Goal: Use online tool/utility: Utilize a website feature to perform a specific function

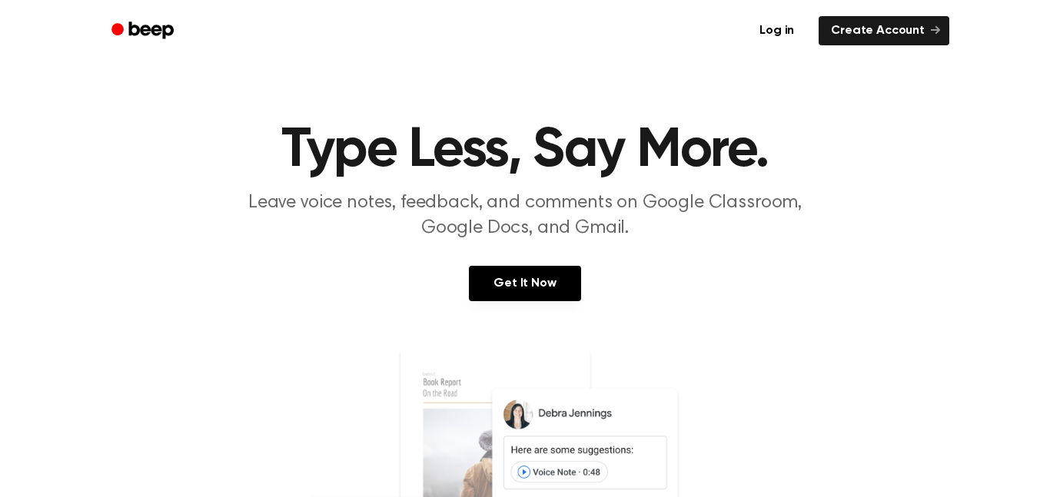
click at [549, 295] on link "Get It Now" at bounding box center [524, 283] width 111 height 35
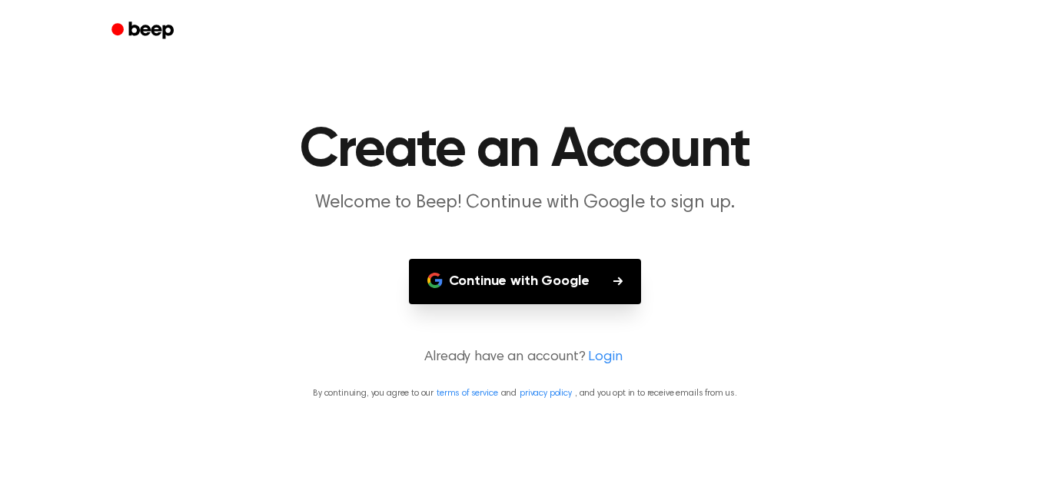
click at [570, 277] on button "Continue with Google" at bounding box center [525, 281] width 233 height 45
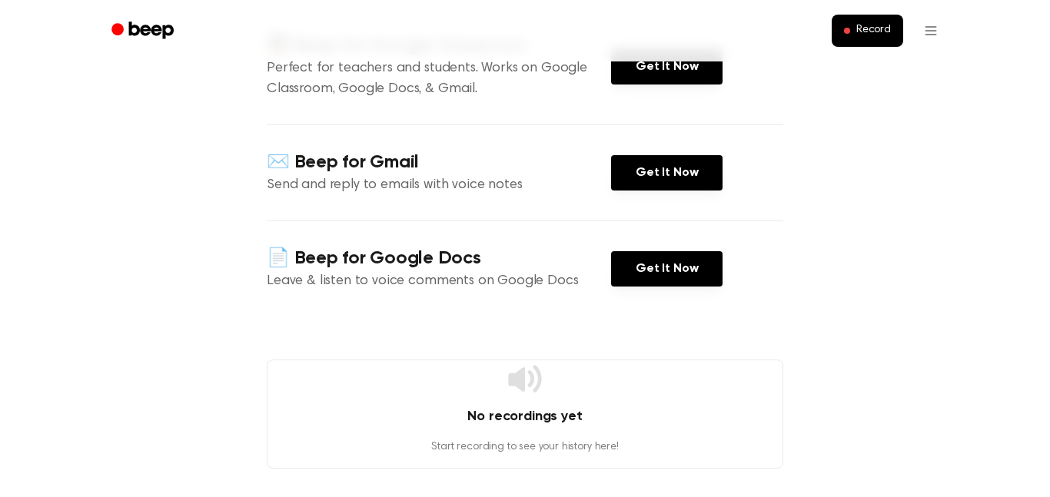
scroll to position [204, 0]
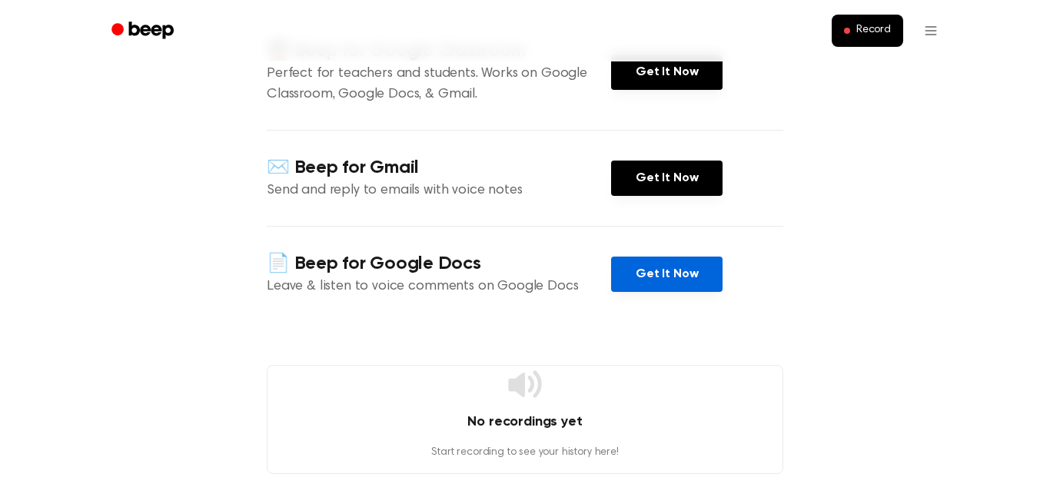
click at [638, 269] on link "Get It Now" at bounding box center [666, 274] width 111 height 35
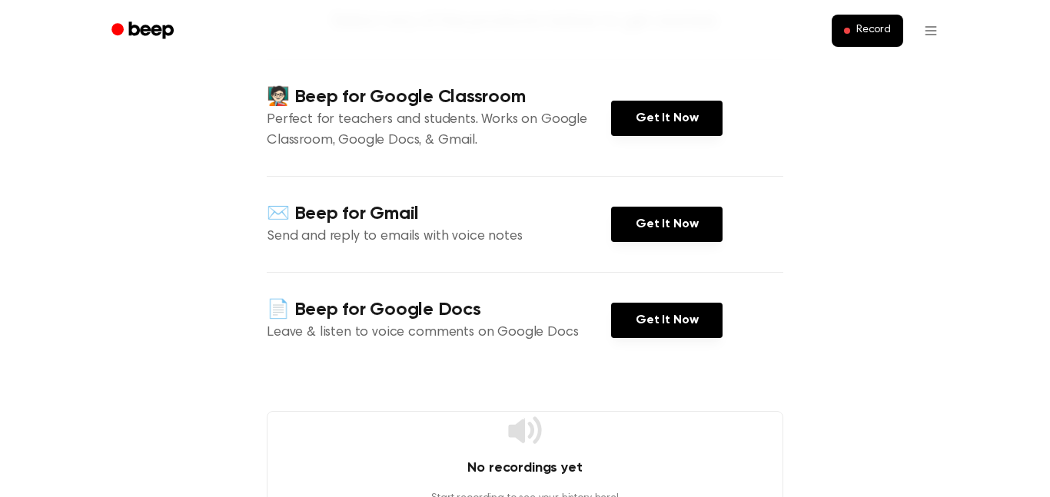
scroll to position [159, 0]
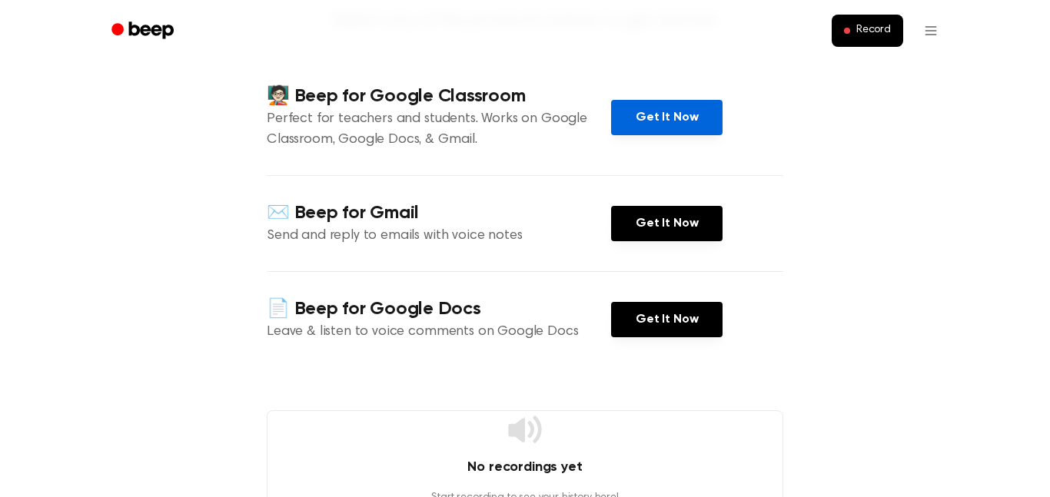
click at [660, 124] on link "Get It Now" at bounding box center [666, 117] width 111 height 35
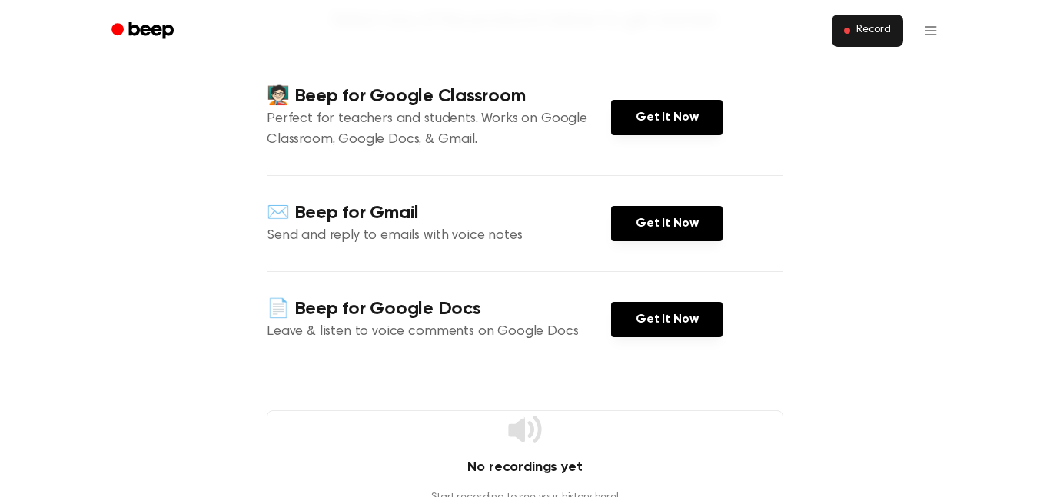
click at [862, 41] on button "Record" at bounding box center [866, 31] width 71 height 32
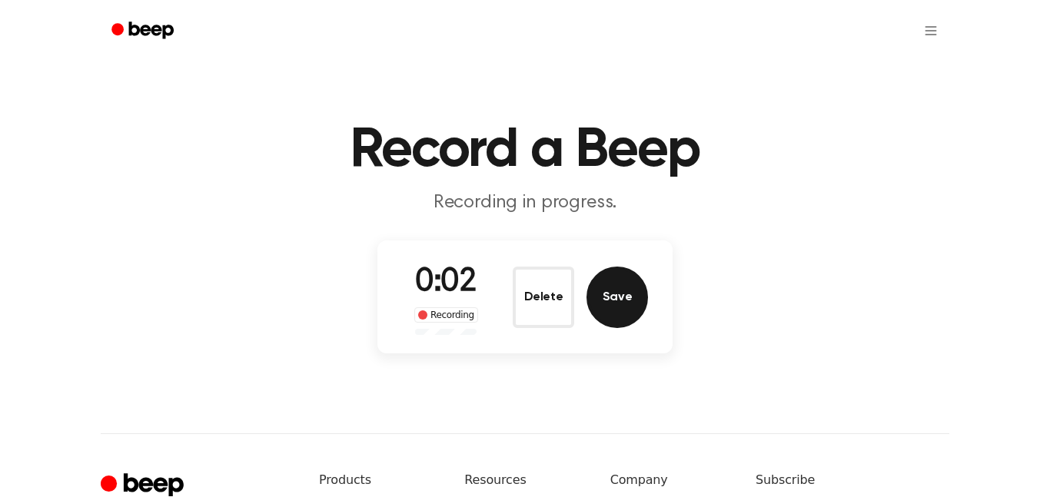
click at [620, 306] on button "Save" at bounding box center [616, 297] width 61 height 61
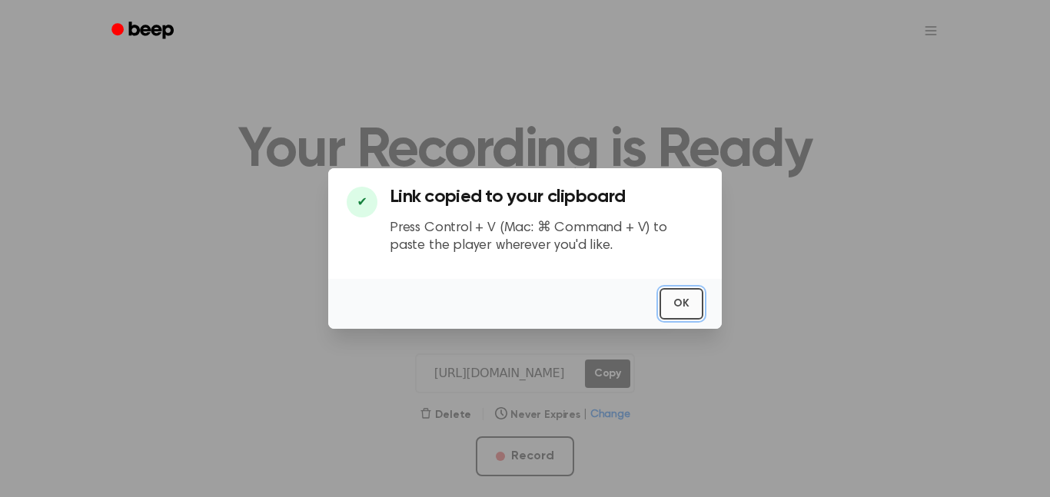
click at [679, 300] on button "OK" at bounding box center [681, 304] width 44 height 32
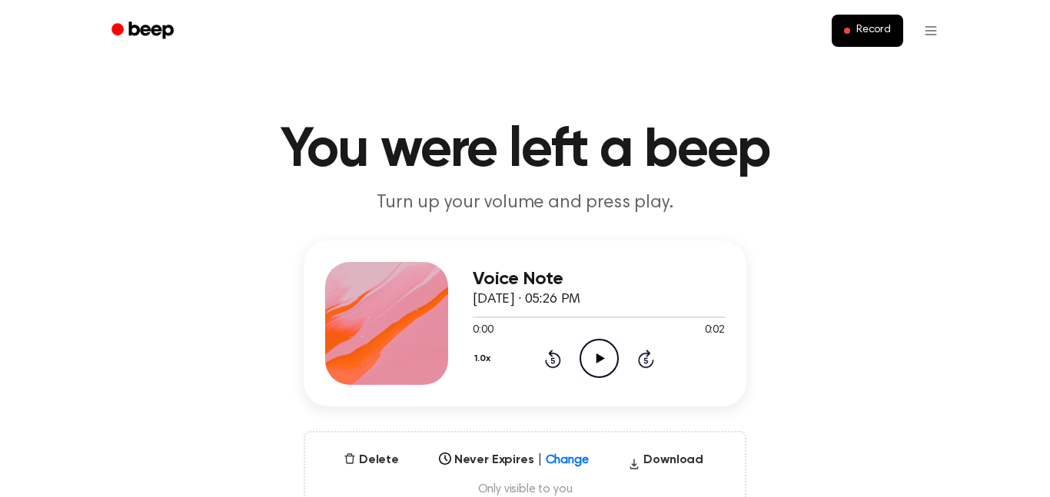
click at [600, 373] on icon "Play Audio" at bounding box center [598, 358] width 39 height 39
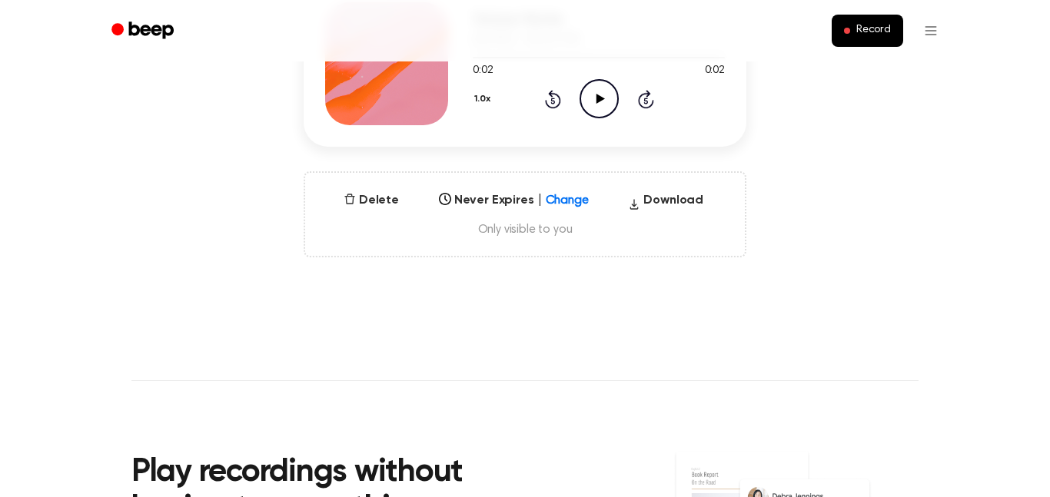
scroll to position [262, 0]
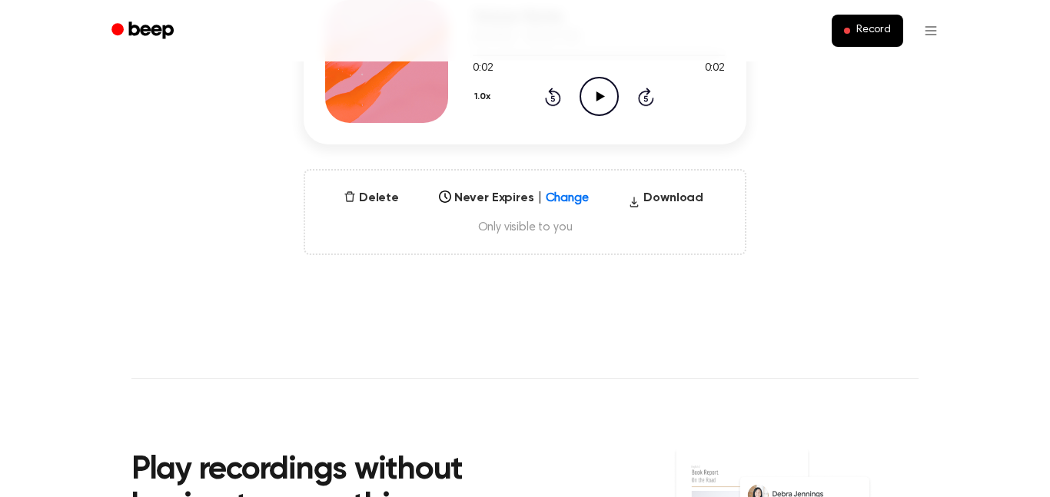
click at [556, 194] on div "Select..." at bounding box center [499, 193] width 132 height 18
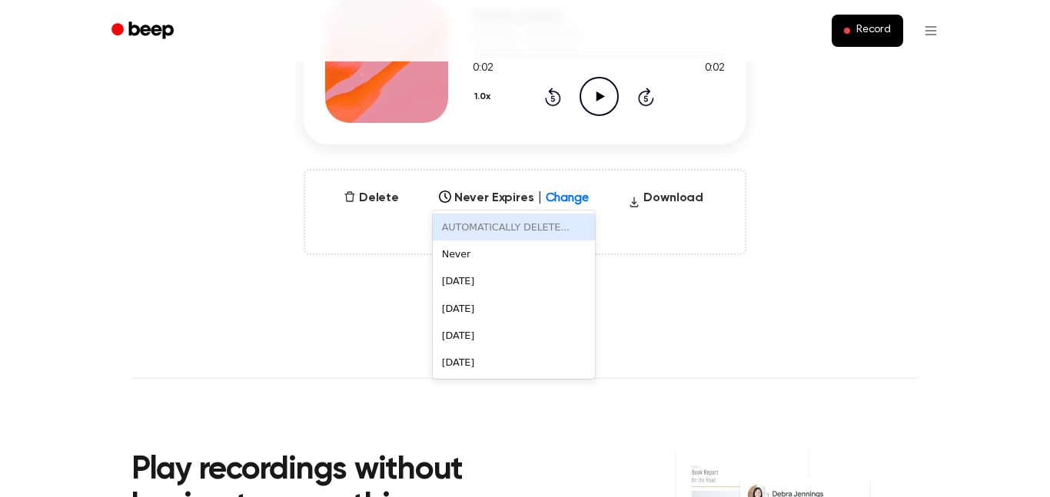
click at [377, 217] on div "Delete Never Expires | Change 6 results available. Use Up and Down to choose op…" at bounding box center [525, 212] width 443 height 86
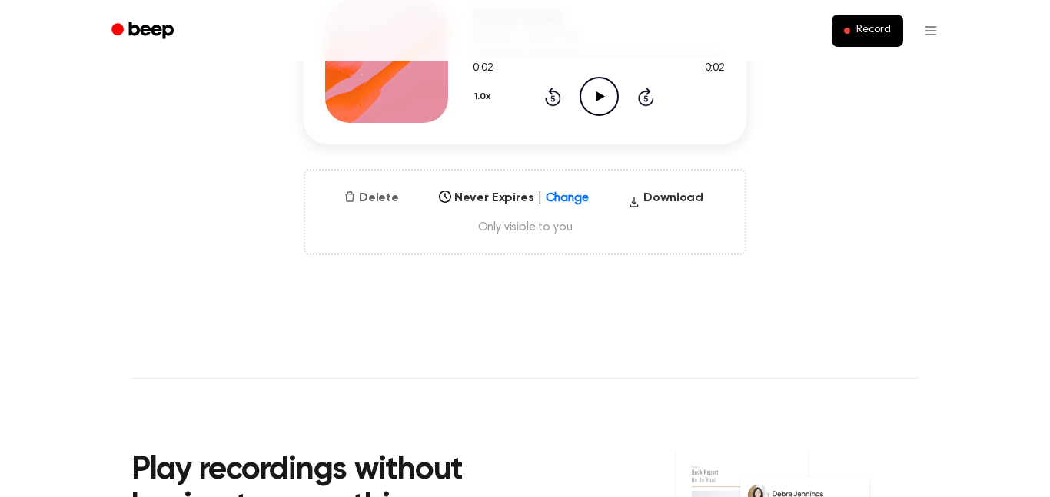
click at [371, 203] on button "Delete" at bounding box center [371, 198] width 68 height 18
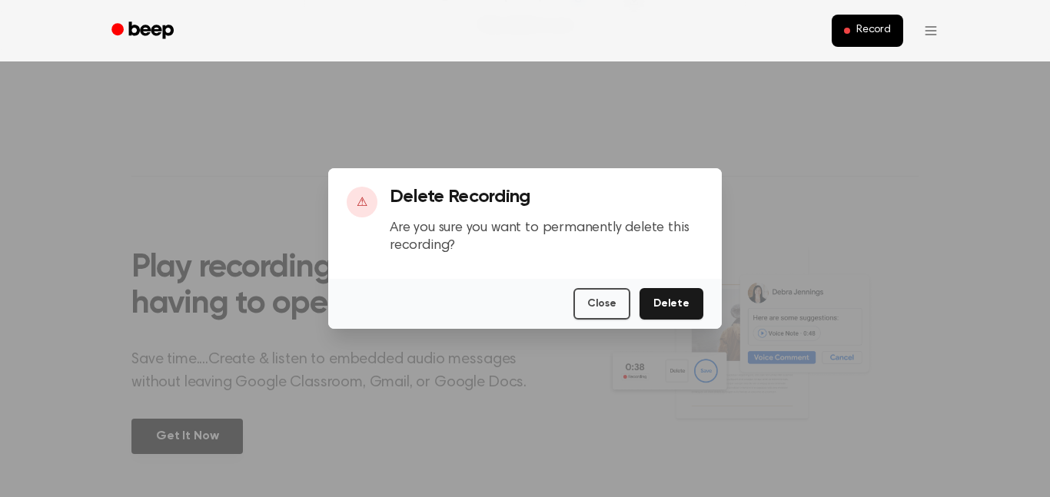
scroll to position [470, 0]
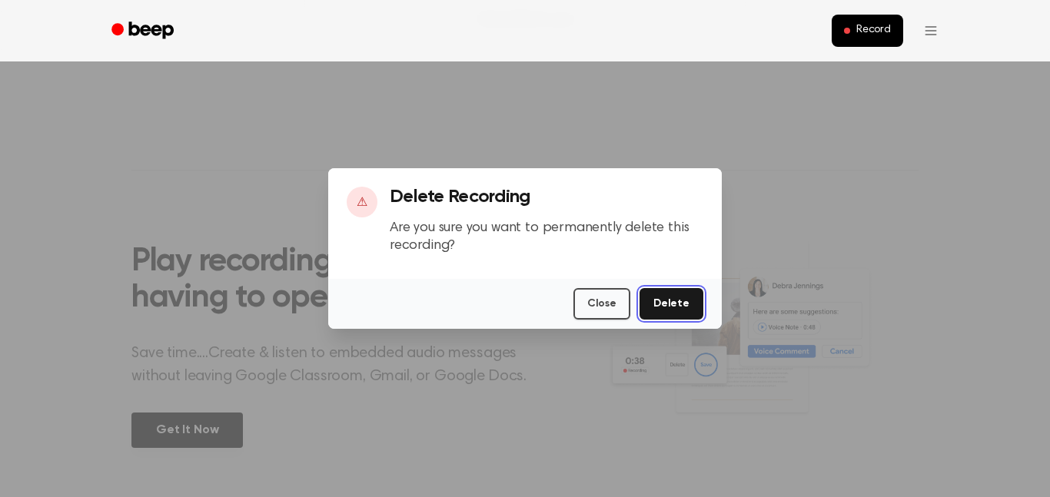
click at [662, 290] on button "Delete" at bounding box center [671, 304] width 64 height 32
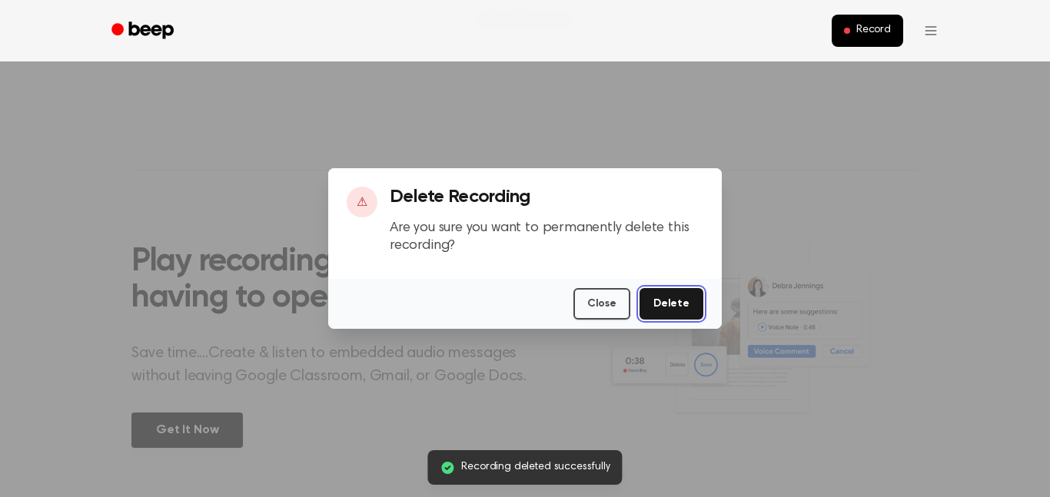
click at [661, 297] on button "Delete" at bounding box center [671, 304] width 64 height 32
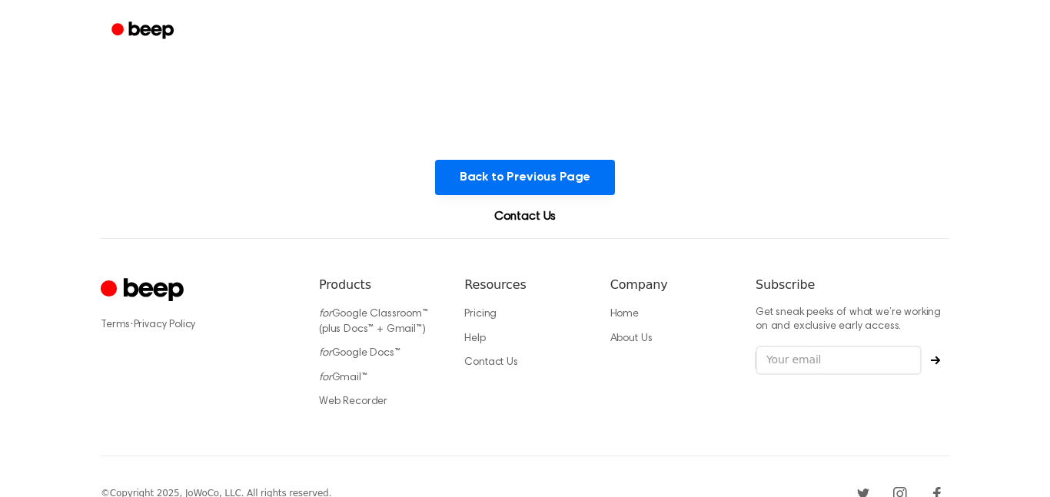
scroll to position [33, 0]
